Goal: Task Accomplishment & Management: Complete application form

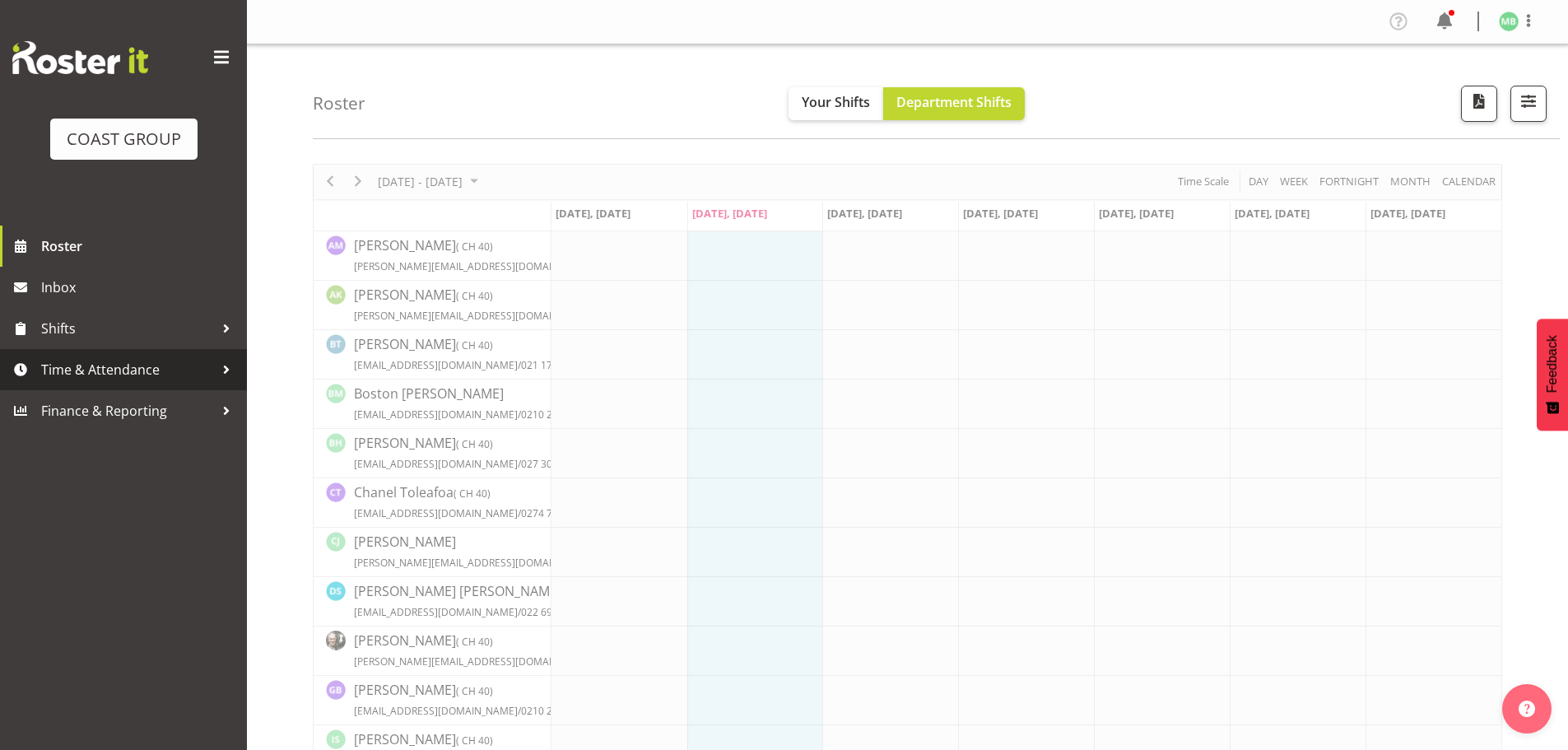
click at [119, 366] on span "Time & Attendance" at bounding box center [127, 370] width 173 height 25
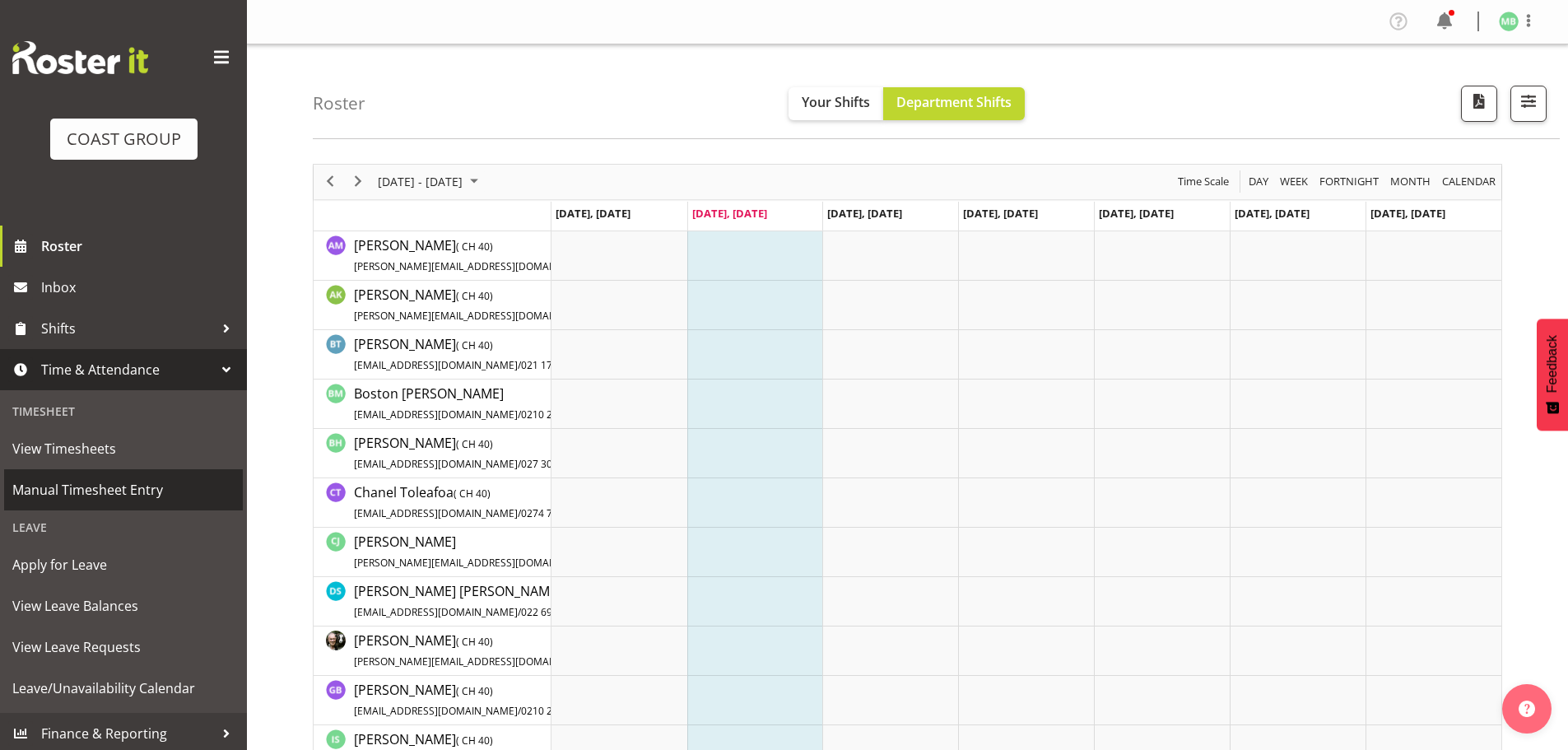
click at [111, 492] on span "Manual Timesheet Entry" at bounding box center [124, 490] width 222 height 25
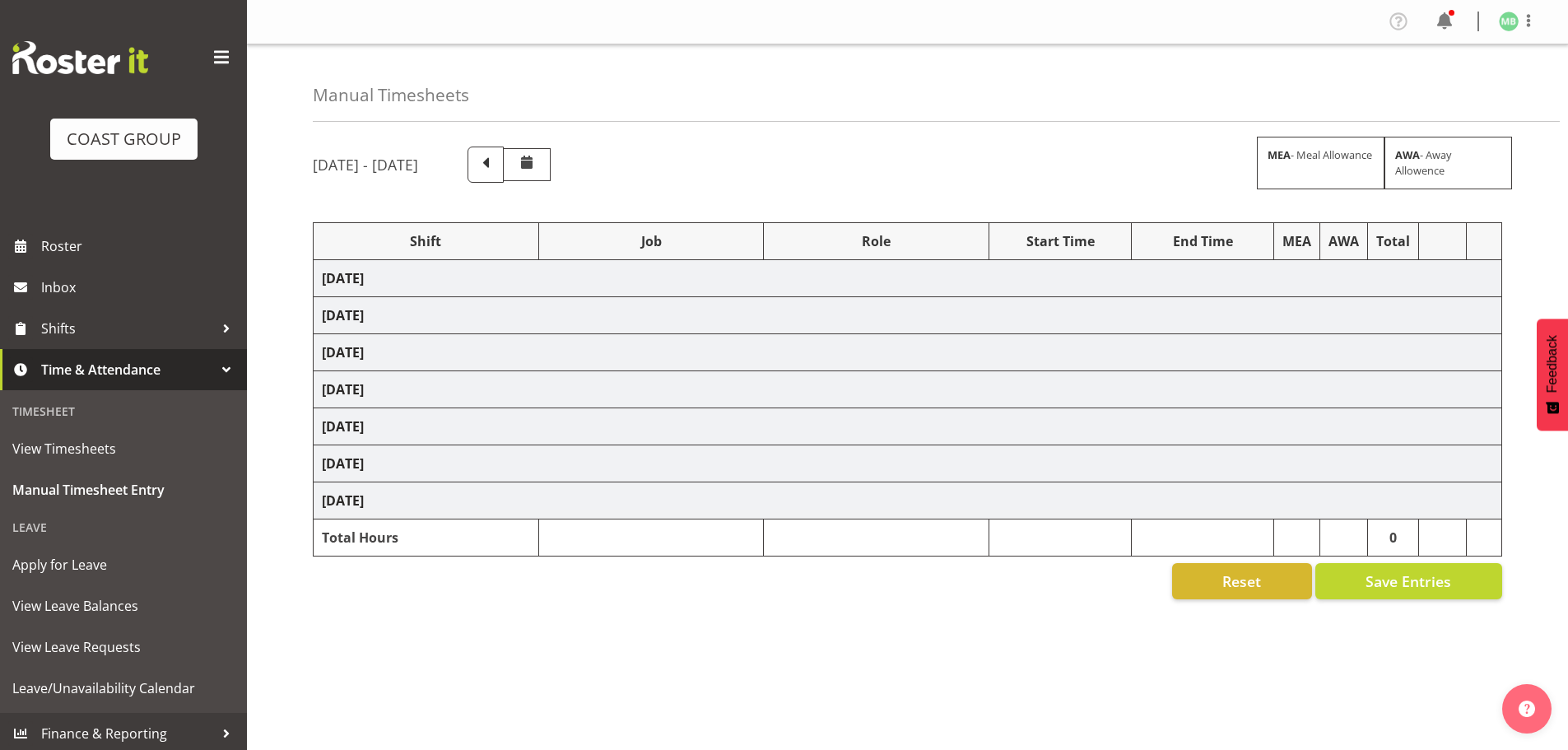
select select "16481"
select select "9465"
select select "16481"
select select "9465"
select select "16481"
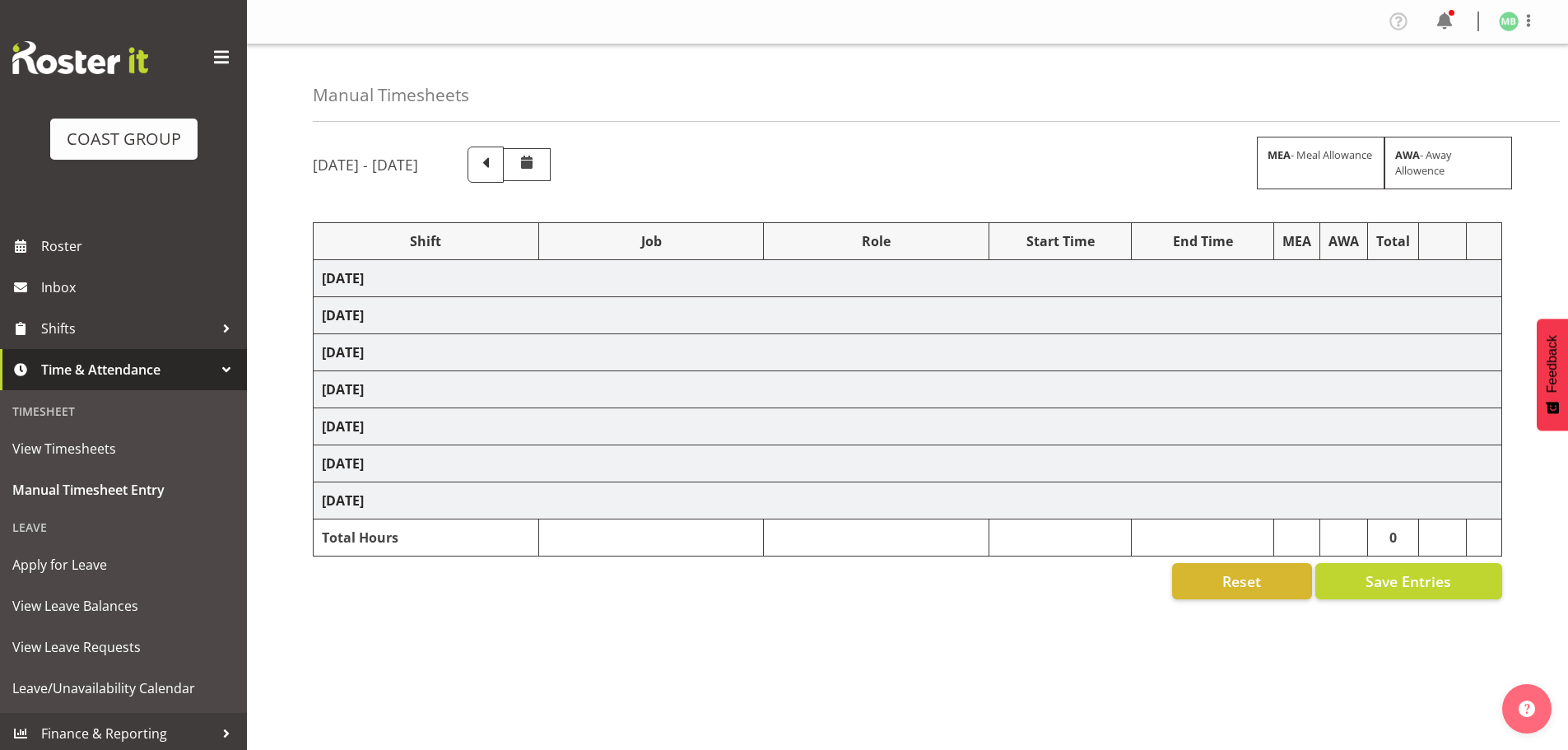
select select "9465"
select select "16481"
select select "9465"
select select "16481"
select select "9465"
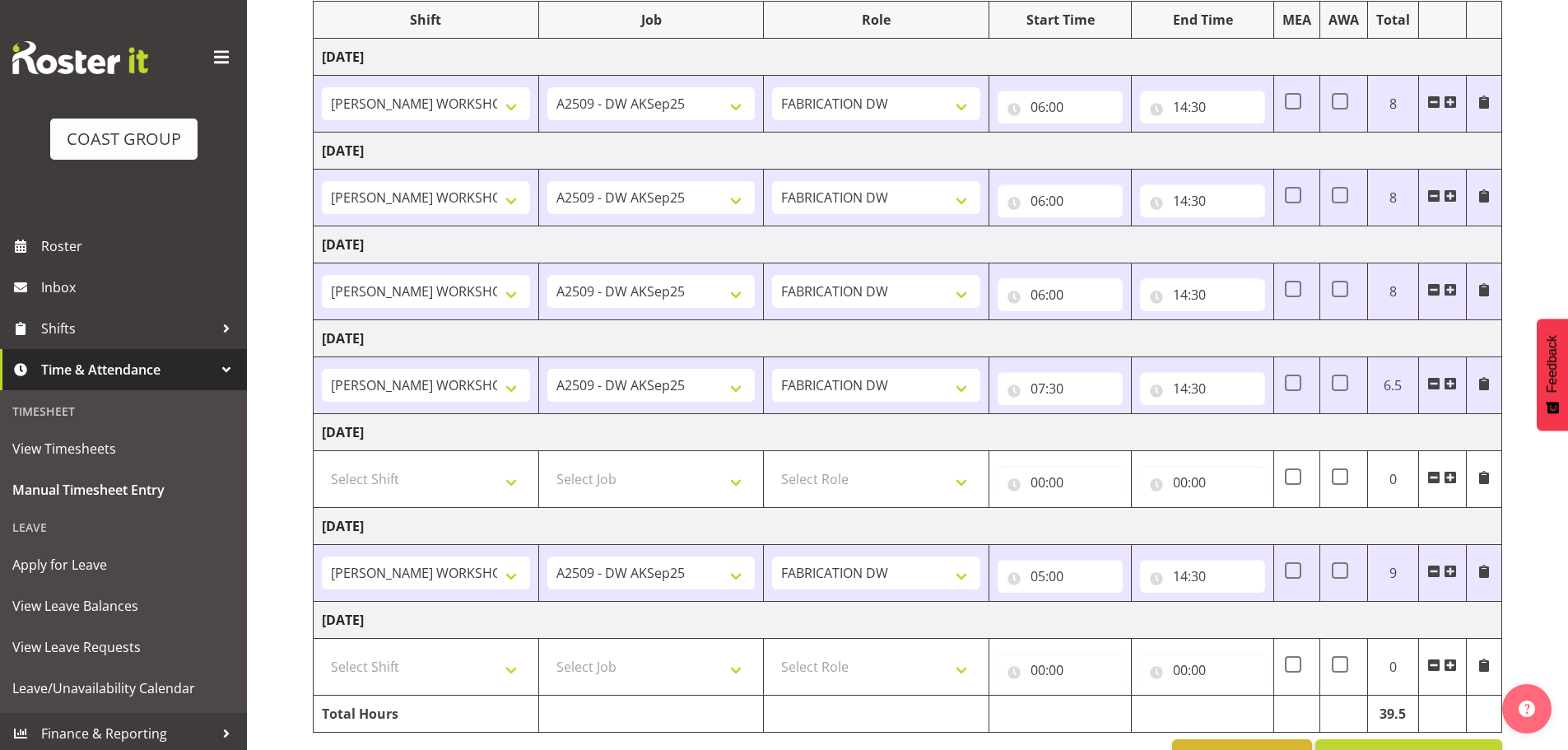
scroll to position [272, 0]
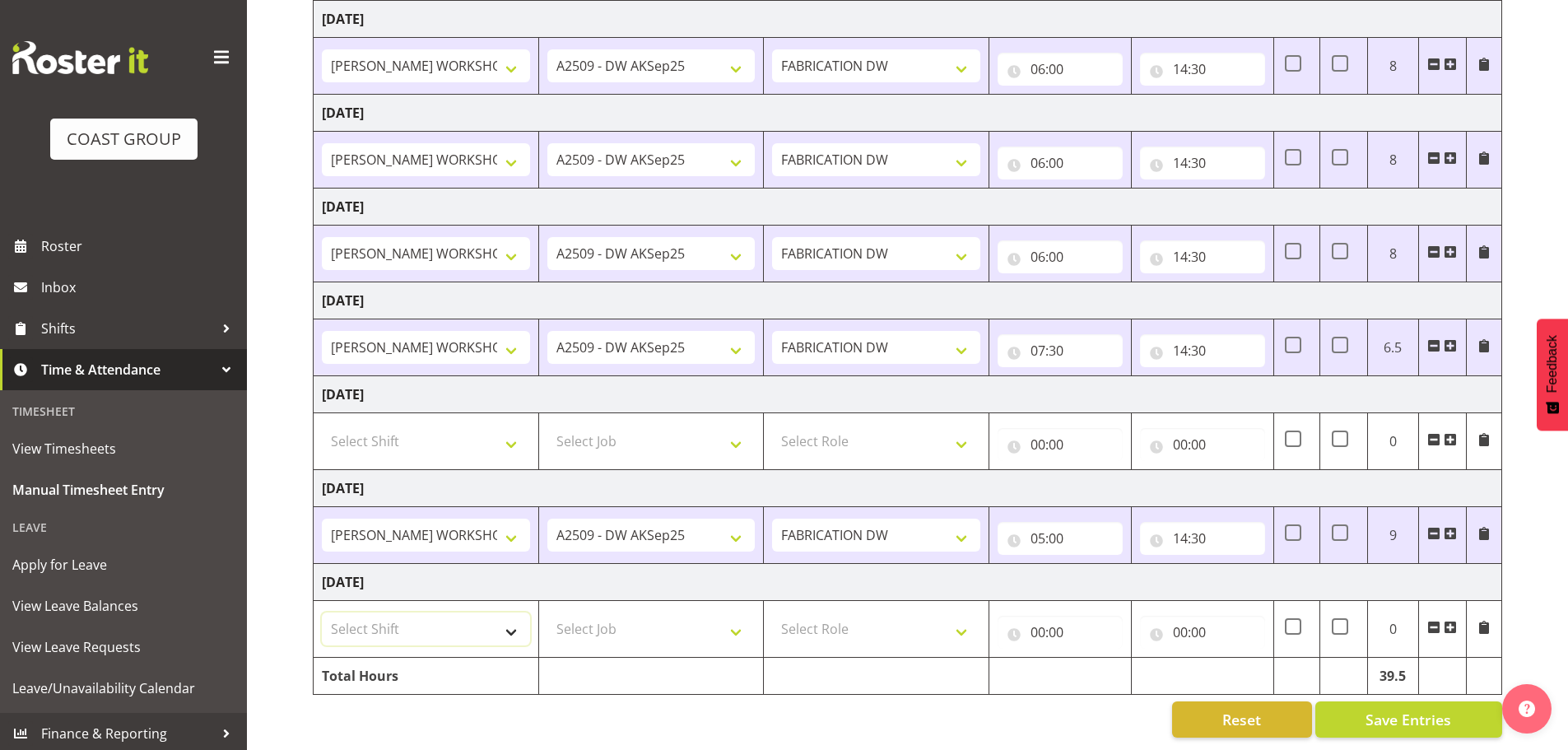
click at [392, 613] on select "Select Shift AKL SIGN ADMIN1 (LEAVE ALONE, DONT MAKE INACTIVE) DW ACCOUNT MANAG…" at bounding box center [426, 628] width 208 height 33
select select "16481"
click at [322, 612] on select "Select Shift AKL SIGN ADMIN1 (LEAVE ALONE, DONT MAKE INACTIVE) DW ACCOUNT MANAG…" at bounding box center [426, 628] width 208 height 33
click at [588, 613] on select "Select Job 1 Carlton Events 1 Carlton Hamilton 1 Carlton Wellington 1 EHS WAREH…" at bounding box center [651, 628] width 208 height 33
select select "9465"
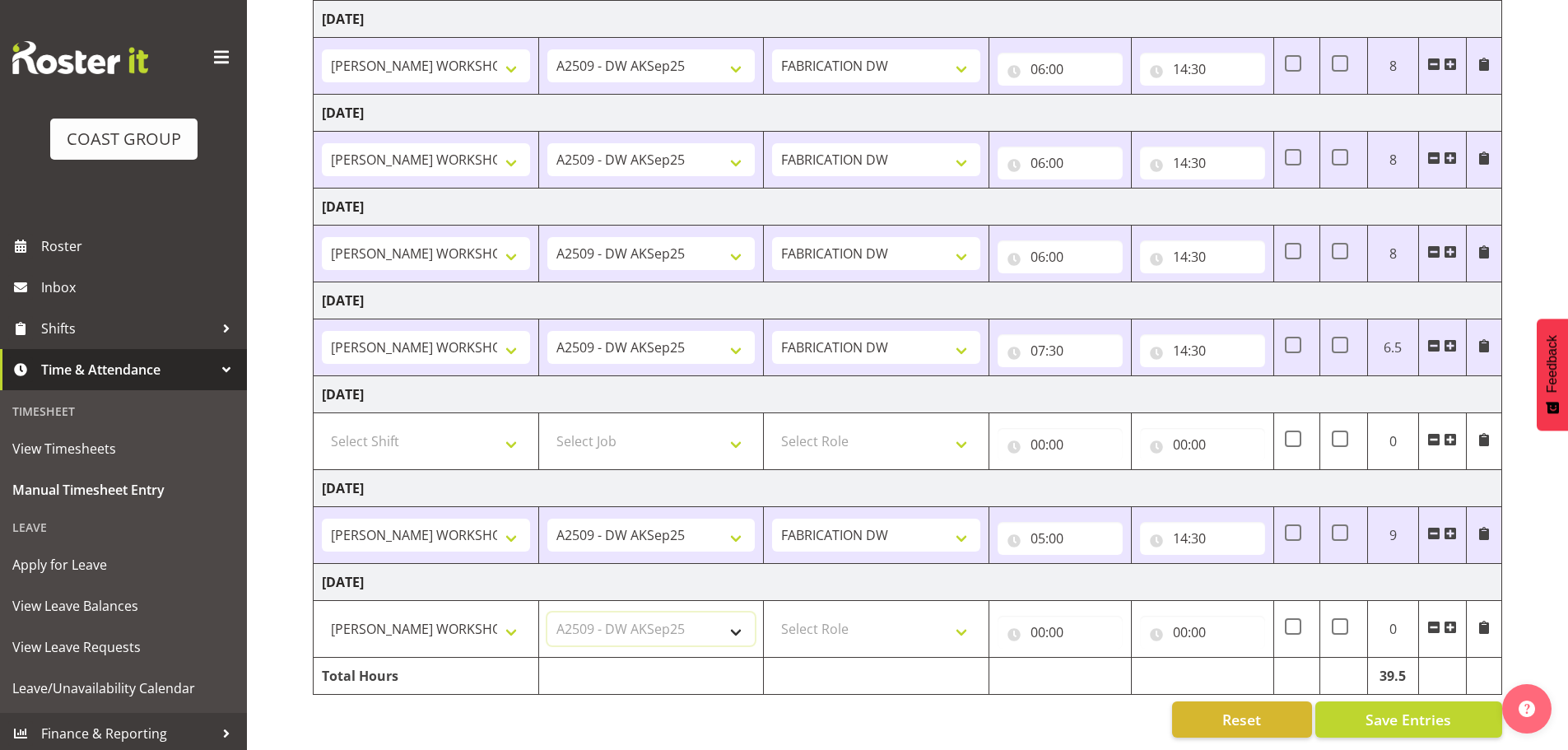
click at [547, 612] on select "Select Job 1 Carlton Events 1 Carlton Hamilton 1 Carlton Wellington 1 EHS WAREH…" at bounding box center [651, 628] width 208 height 33
click at [815, 612] on select "Select Role FABRICATION DW" at bounding box center [875, 628] width 208 height 33
select select "543"
click at [772, 612] on select "Select Role FABRICATION DW" at bounding box center [875, 628] width 208 height 33
click at [1033, 619] on input "00:00" at bounding box center [1061, 632] width 125 height 33
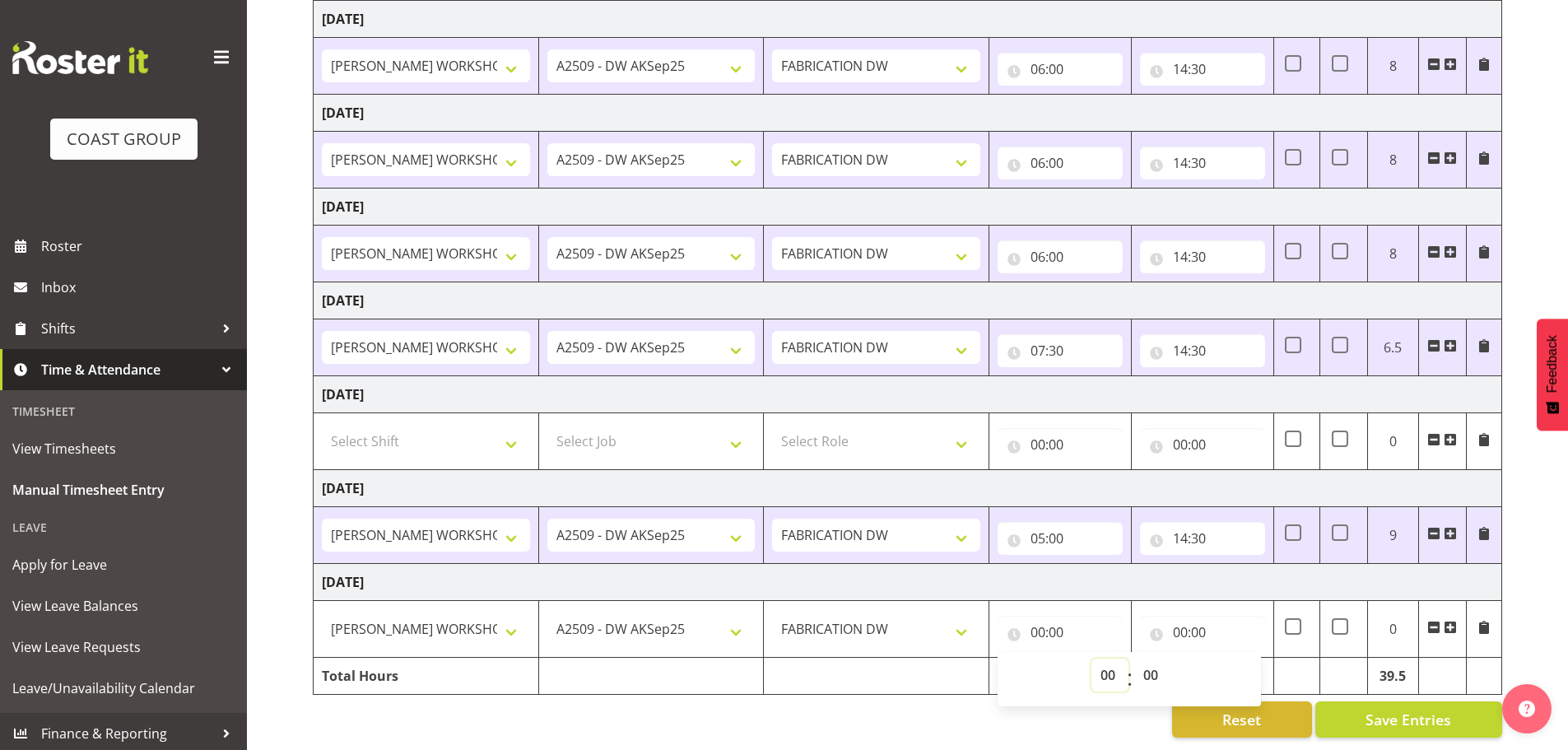
drag, startPoint x: 1111, startPoint y: 662, endPoint x: 1111, endPoint y: 648, distance: 14.0
click at [1111, 662] on select "00 01 02 03 04 05 06 07 08 09 10 11 12 13 14 15 16 17 18 19 20 21 22 23" at bounding box center [1110, 675] width 37 height 33
select select "6"
click at [1092, 659] on select "00 01 02 03 04 05 06 07 08 09 10 11 12 13 14 15 16 17 18 19 20 21 22 23" at bounding box center [1110, 675] width 37 height 33
type input "06:00"
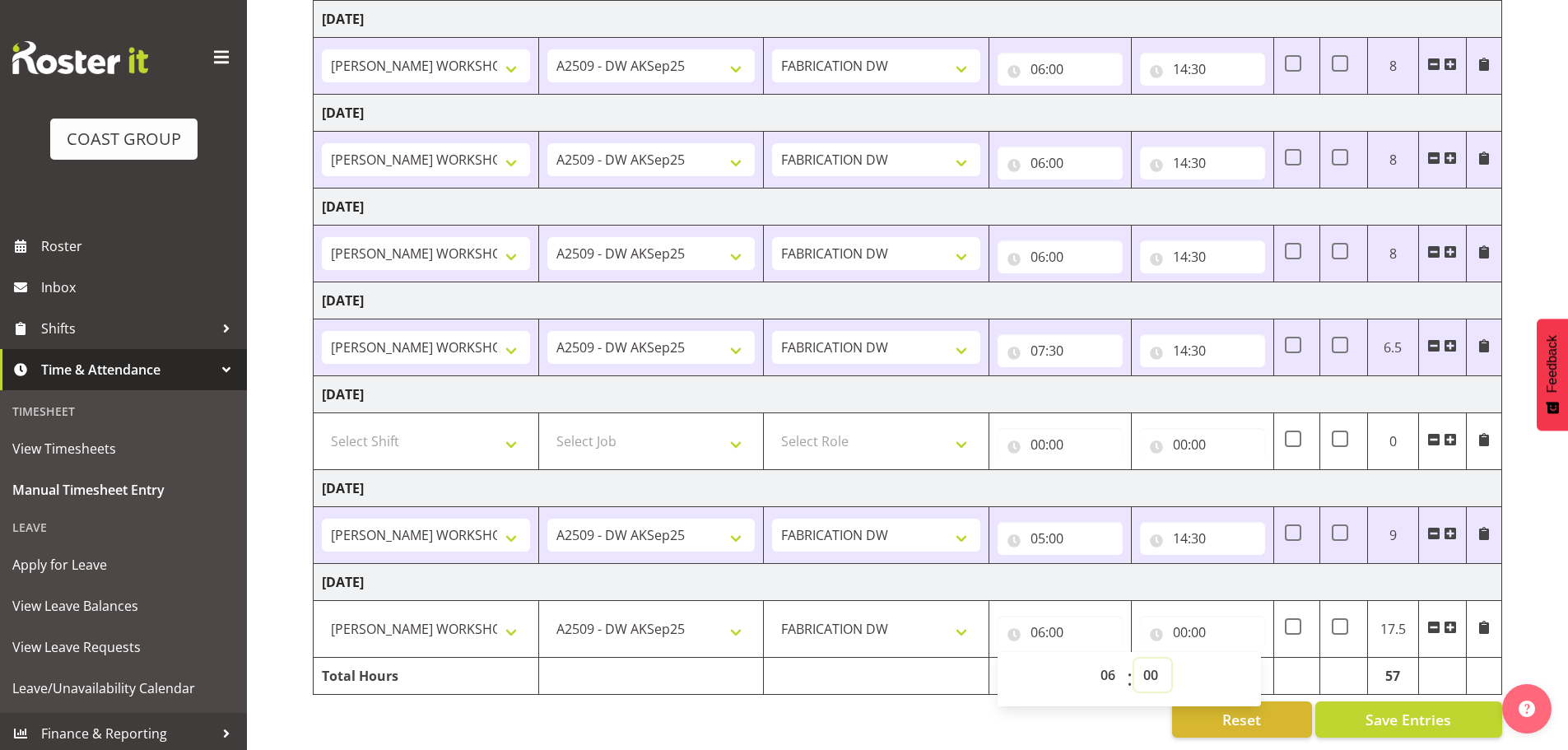
drag, startPoint x: 1154, startPoint y: 662, endPoint x: 1157, endPoint y: 648, distance: 14.3
click at [1154, 662] on select "00 01 02 03 04 05 06 07 08 09 10 11 12 13 14 15 16 17 18 19 20 21 22 23 24 25 2…" at bounding box center [1153, 675] width 37 height 33
select select "15"
click at [1135, 659] on select "00 01 02 03 04 05 06 07 08 09 10 11 12 13 14 15 16 17 18 19 20 21 22 23 24 25 2…" at bounding box center [1153, 675] width 37 height 33
type input "06:15"
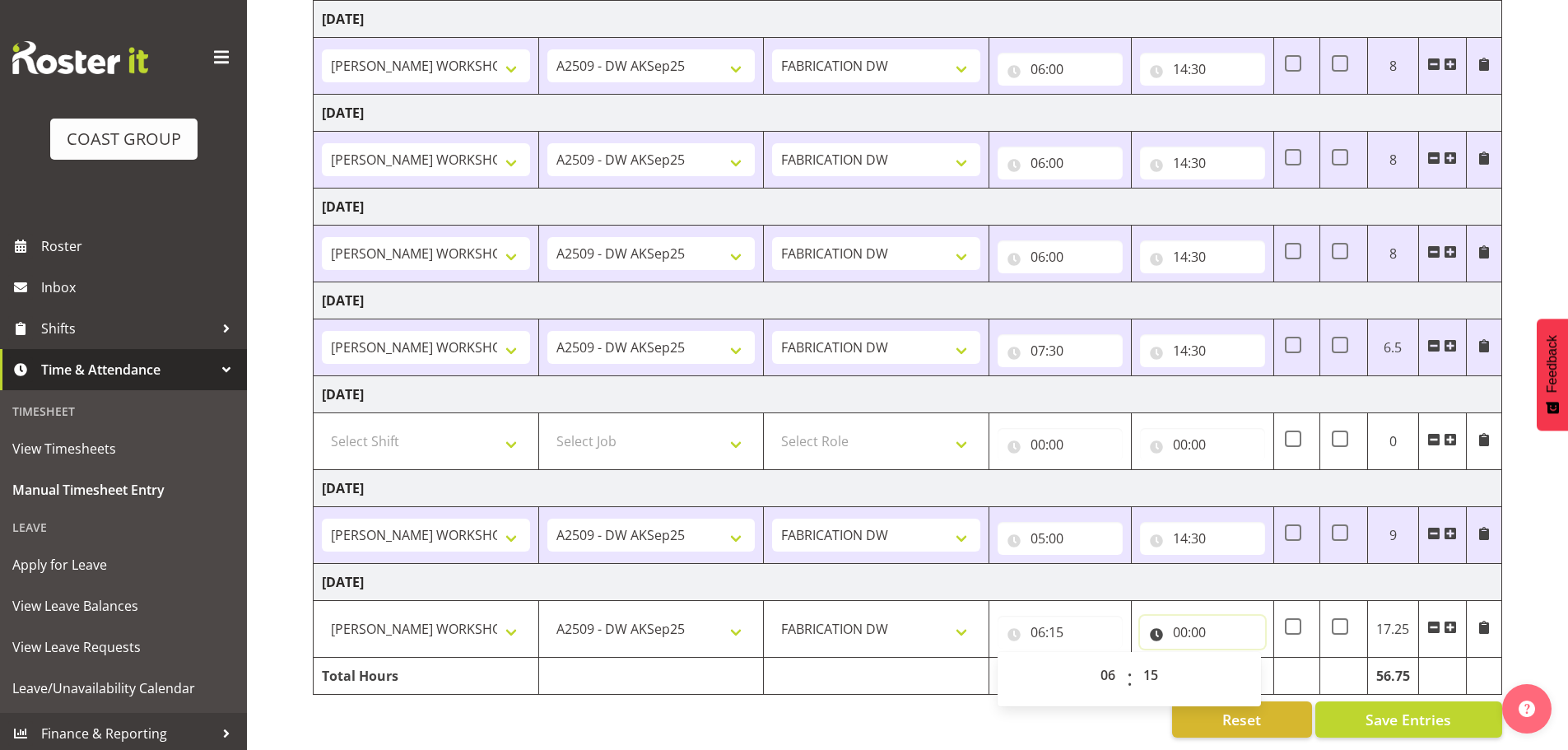
click at [1178, 622] on input "00:00" at bounding box center [1203, 632] width 125 height 33
click at [1250, 664] on select "00 01 02 03 04 05 06 07 08 09 10 11 12 13 14 15 16 17 18 19 20 21 22 23" at bounding box center [1252, 675] width 37 height 33
select select "14"
click at [1233, 659] on select "00 01 02 03 04 05 06 07 08 09 10 11 12 13 14 15 16 17 18 19 20 21 22 23" at bounding box center [1252, 675] width 37 height 33
type input "14:00"
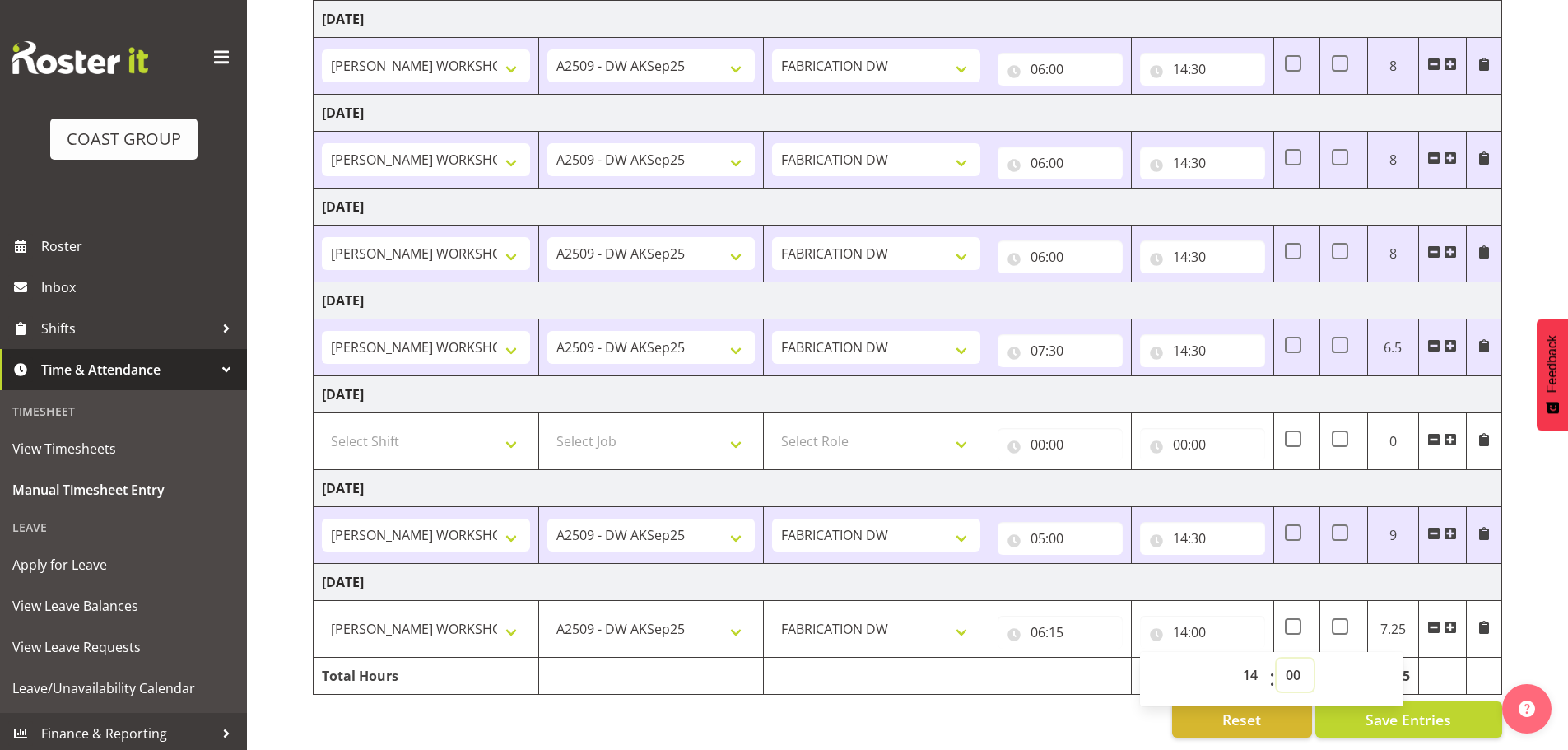
click at [1293, 661] on select "00 01 02 03 04 05 06 07 08 09 10 11 12 13 14 15 16 17 18 19 20 21 22 23 24 25 2…" at bounding box center [1294, 675] width 37 height 33
select select "30"
click at [1276, 659] on select "00 01 02 03 04 05 06 07 08 09 10 11 12 13 14 15 16 17 18 19 20 21 22 23 24 25 2…" at bounding box center [1294, 675] width 37 height 33
type input "14:30"
click at [1533, 559] on div "September 24th - September 30th 2025 MEA - Meal Allowance AWA - Away Allowence …" at bounding box center [940, 312] width 1255 height 875
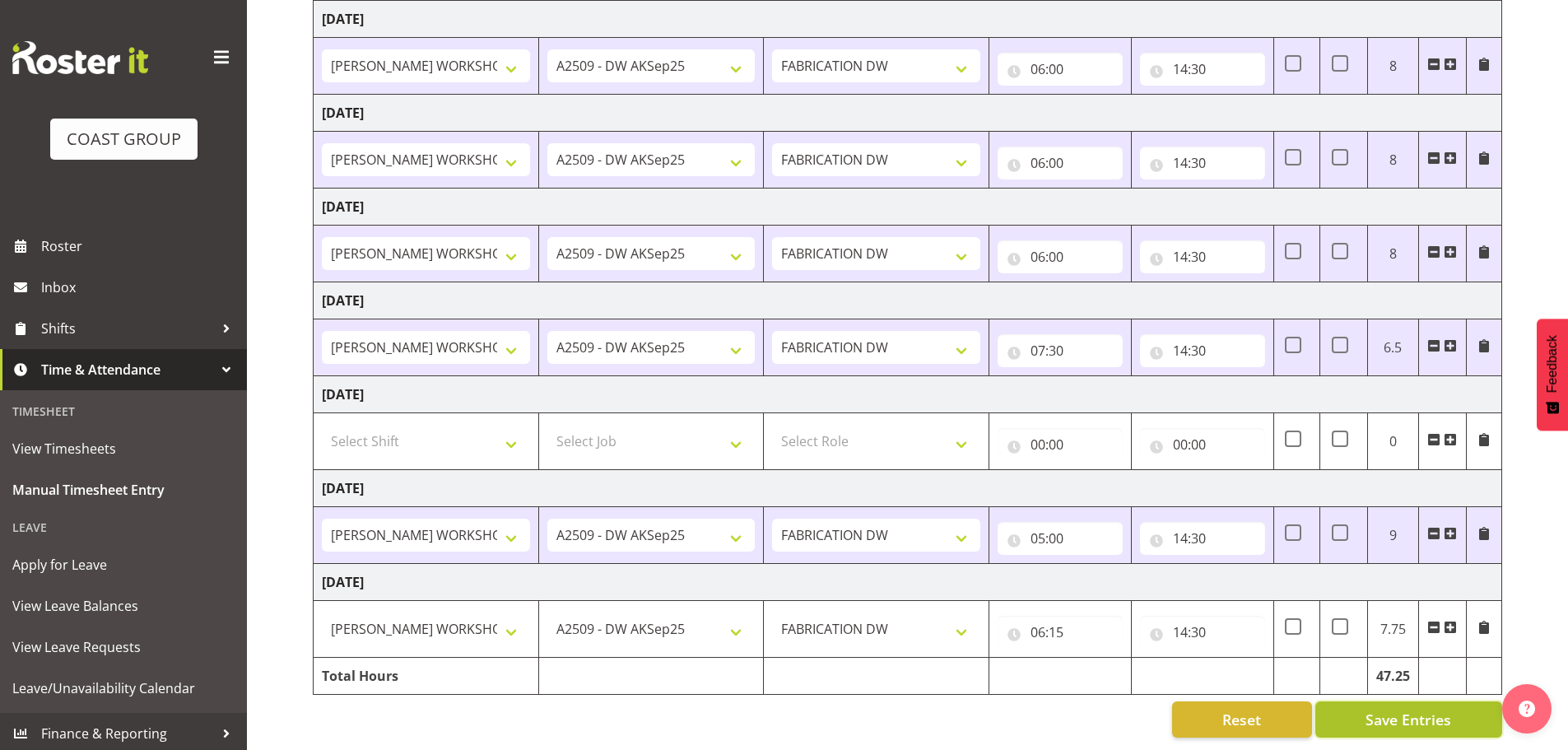
click at [1403, 709] on span "Save Entries" at bounding box center [1408, 720] width 86 height 22
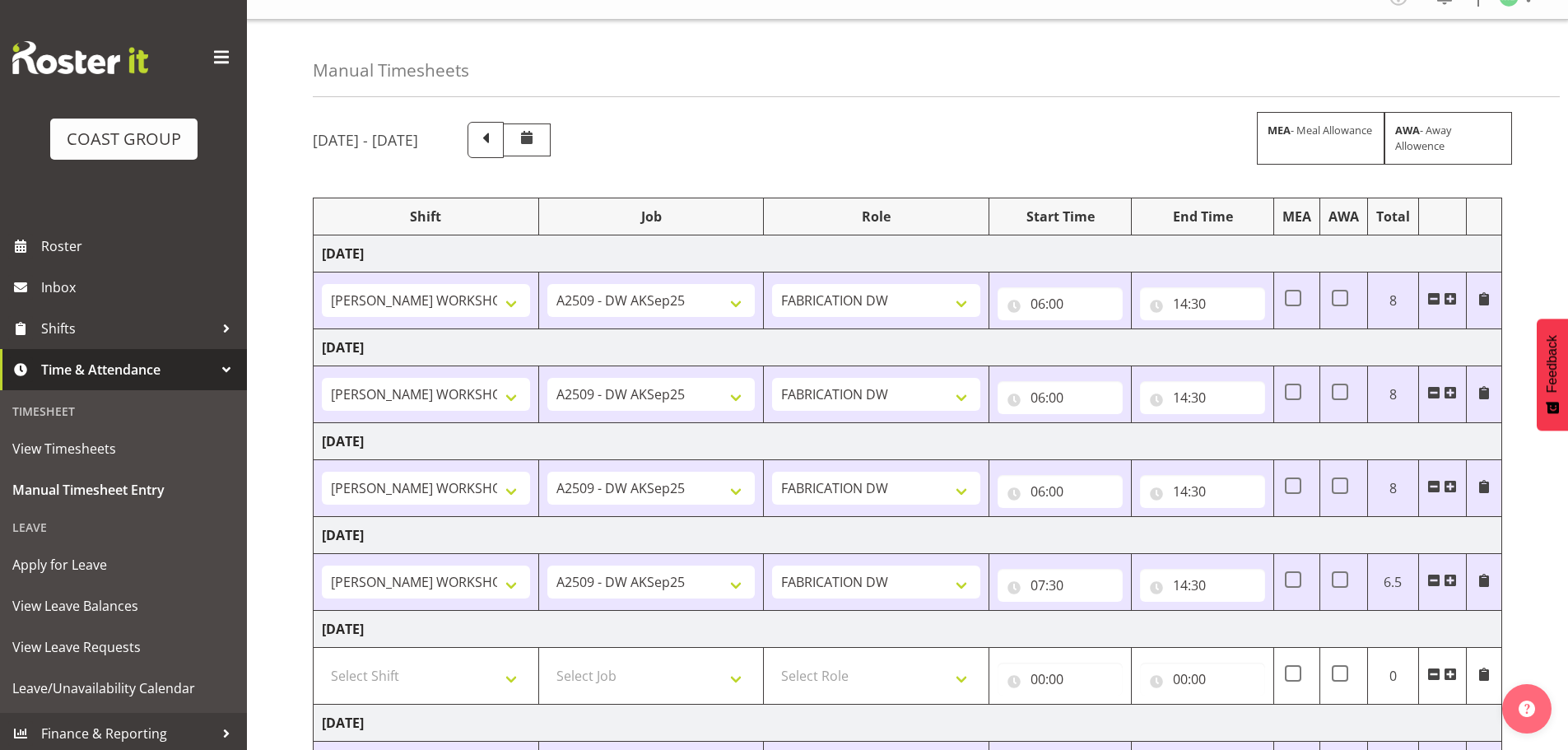
scroll to position [0, 0]
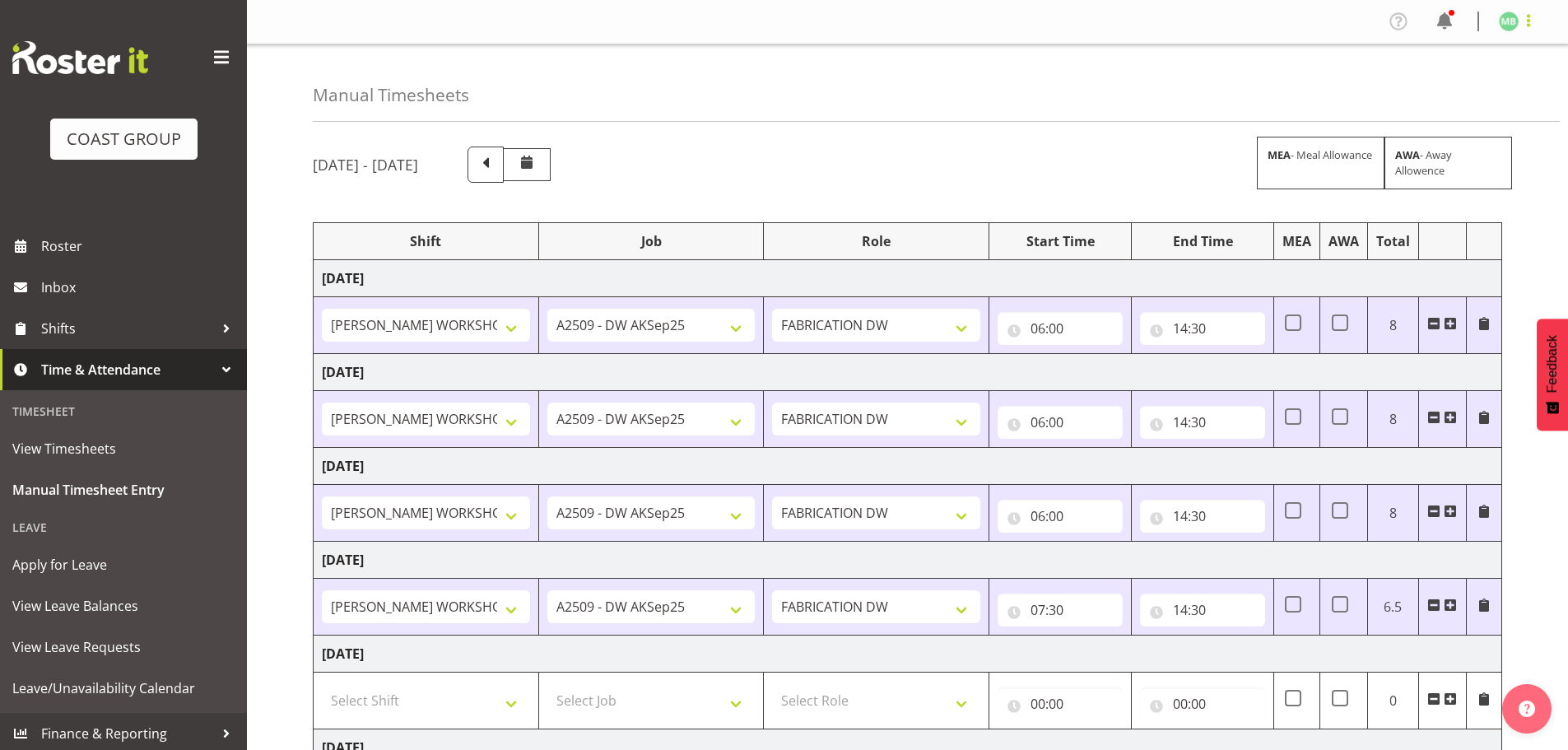
click at [1528, 23] on span at bounding box center [1528, 20] width 20 height 20
click at [1469, 83] on link "Log Out" at bounding box center [1460, 86] width 158 height 29
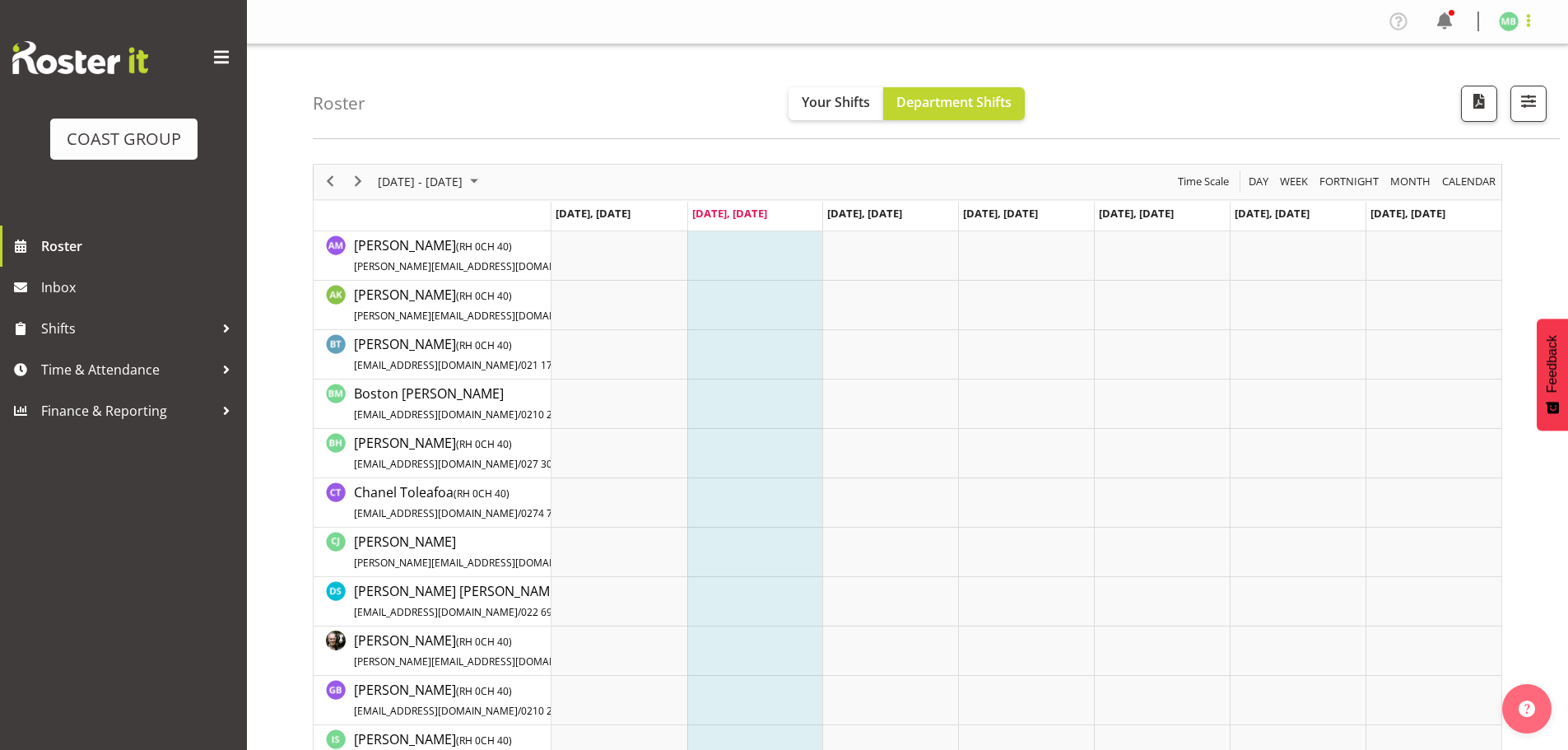
click at [1529, 19] on span at bounding box center [1528, 20] width 20 height 20
click at [1452, 83] on link "Log Out" at bounding box center [1460, 86] width 158 height 29
